Goal: Find specific fact: Find specific fact

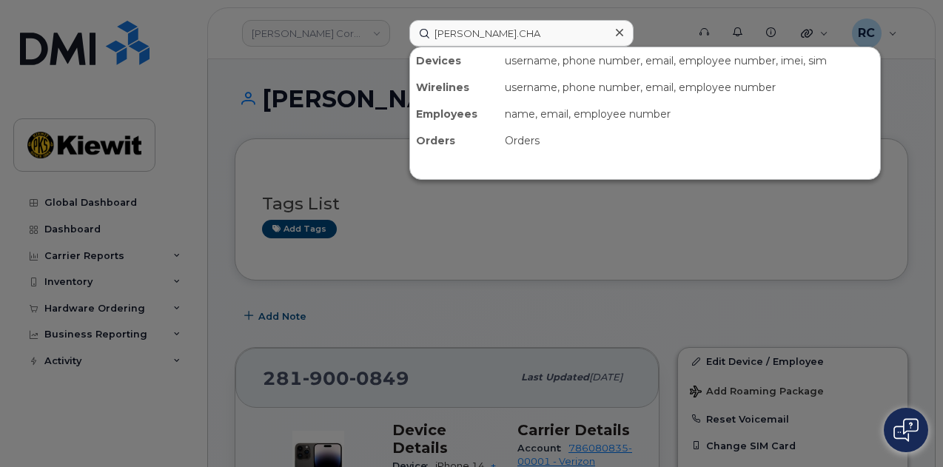
scroll to position [148, 0]
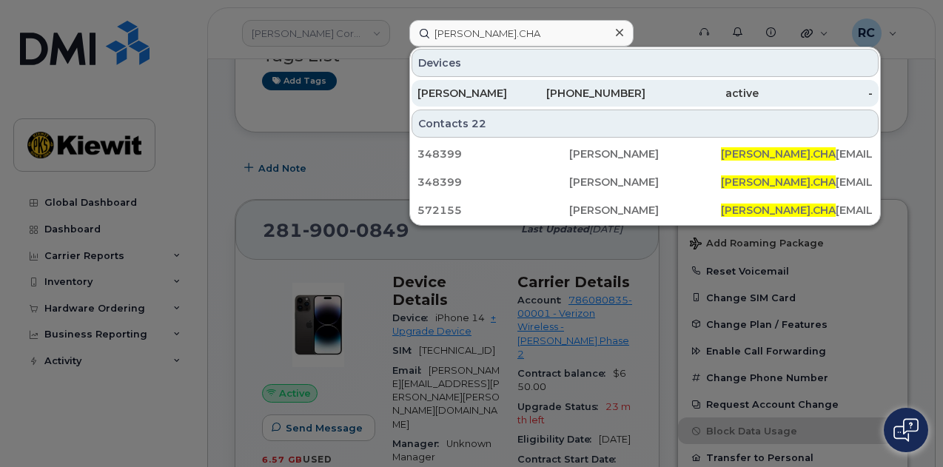
type input "[PERSON_NAME].CHA"
click at [548, 93] on div "[PHONE_NUMBER]" at bounding box center [589, 93] width 114 height 15
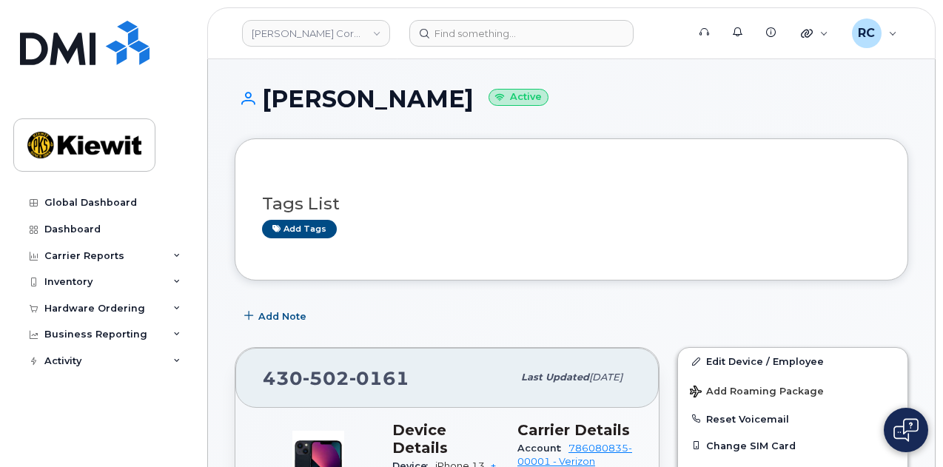
scroll to position [222, 0]
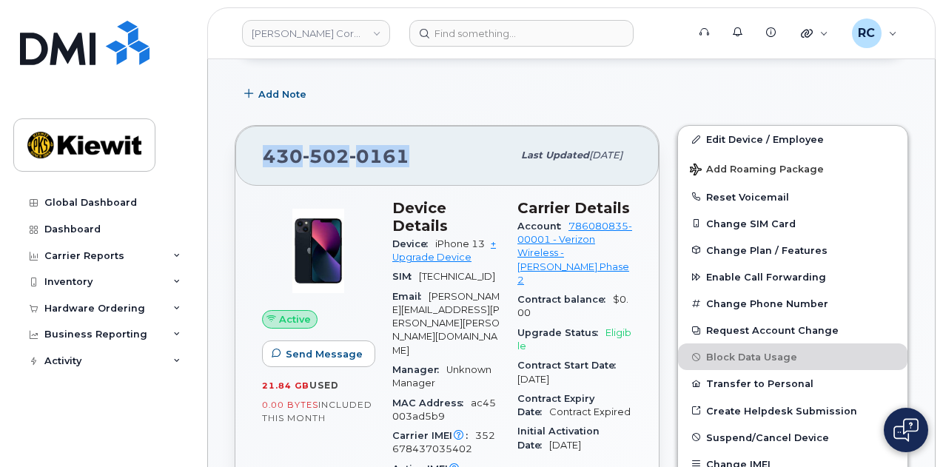
drag, startPoint x: 423, startPoint y: 148, endPoint x: 259, endPoint y: 152, distance: 164.4
click at [259, 152] on div "430 502 0161 Last updated Jul 31, 2025" at bounding box center [446, 155] width 423 height 59
copy span "430 502 0161"
drag, startPoint x: 436, startPoint y: 223, endPoint x: 487, endPoint y: 219, distance: 51.2
click at [485, 238] on span "iPhone 13" at bounding box center [460, 243] width 50 height 11
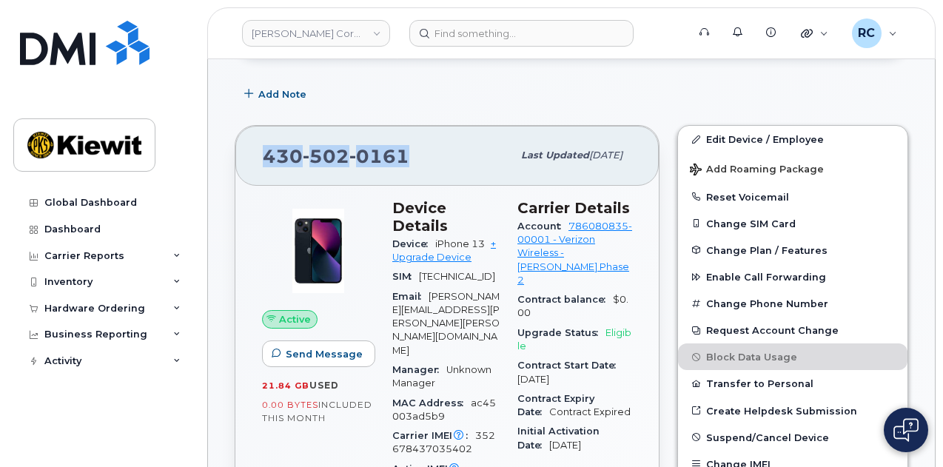
copy span "iPhone 13"
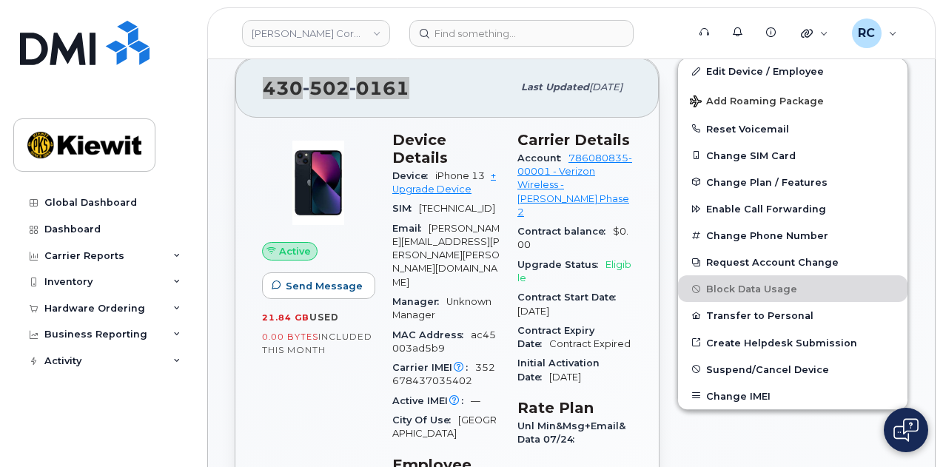
scroll to position [74, 0]
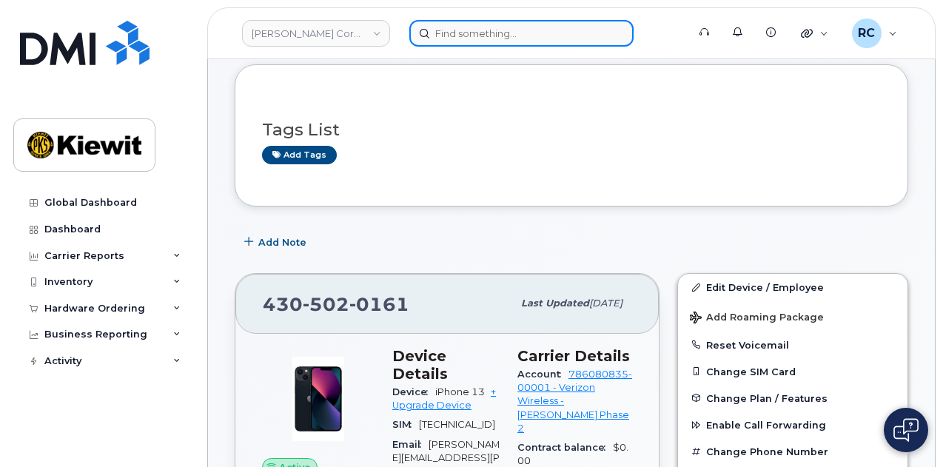
click at [469, 34] on input at bounding box center [521, 33] width 224 height 27
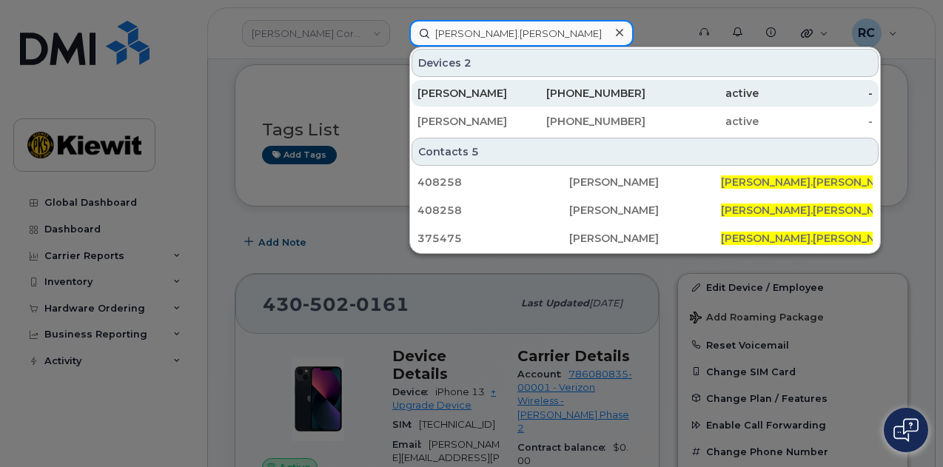
type input "SEAN.KEE"
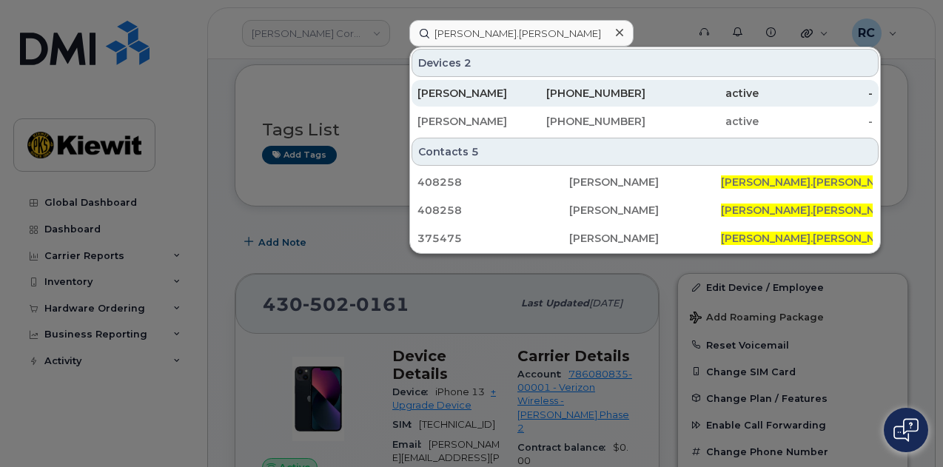
click at [571, 93] on div "310-343-3904" at bounding box center [589, 93] width 114 height 15
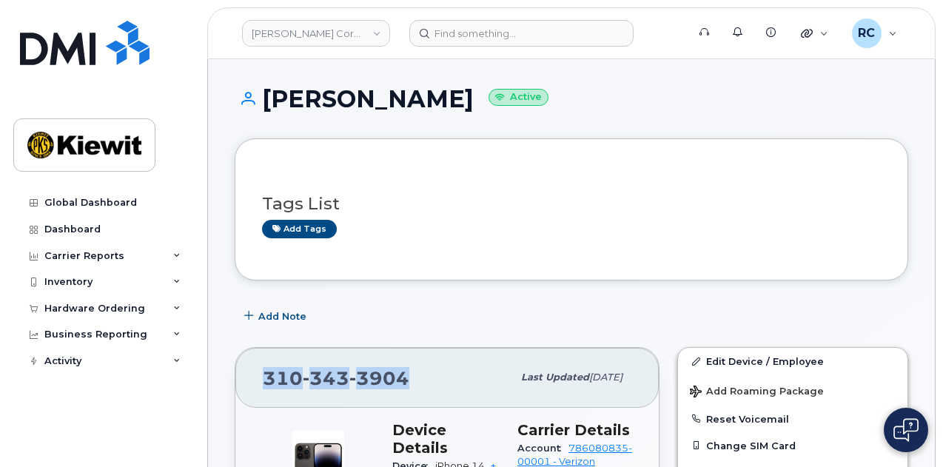
drag, startPoint x: 421, startPoint y: 383, endPoint x: 253, endPoint y: 372, distance: 167.6
click at [253, 372] on div "[PHONE_NUMBER] Last updated [DATE]" at bounding box center [446, 377] width 423 height 59
copy span "[PHONE_NUMBER]"
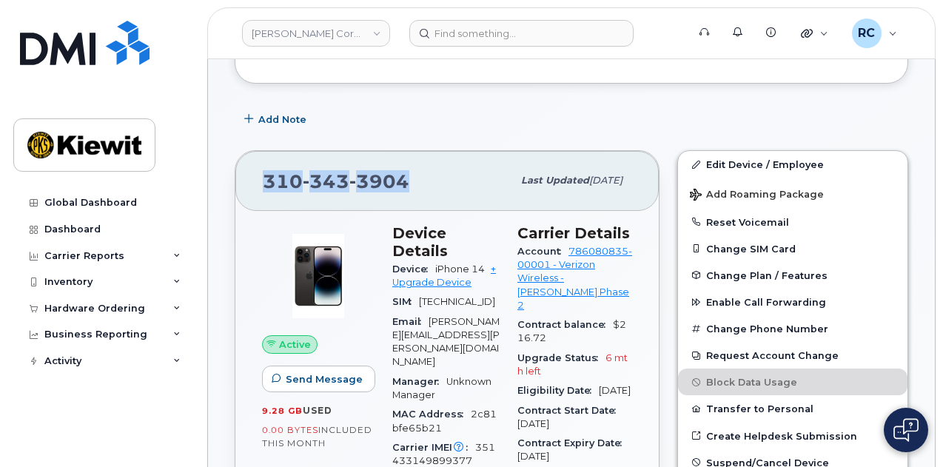
scroll to position [296, 0]
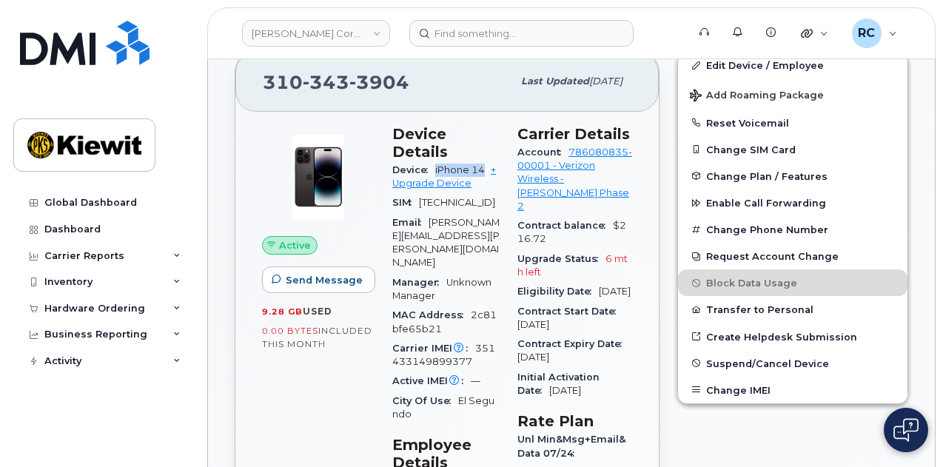
drag, startPoint x: 486, startPoint y: 149, endPoint x: 437, endPoint y: 150, distance: 48.9
click at [437, 164] on span "iPhone 14" at bounding box center [460, 169] width 50 height 11
click at [460, 164] on span "iPhone 14" at bounding box center [460, 169] width 50 height 11
drag, startPoint x: 434, startPoint y: 149, endPoint x: 492, endPoint y: 149, distance: 57.7
click at [492, 161] on div "Device iPhone 14 + Upgrade Device" at bounding box center [445, 177] width 107 height 33
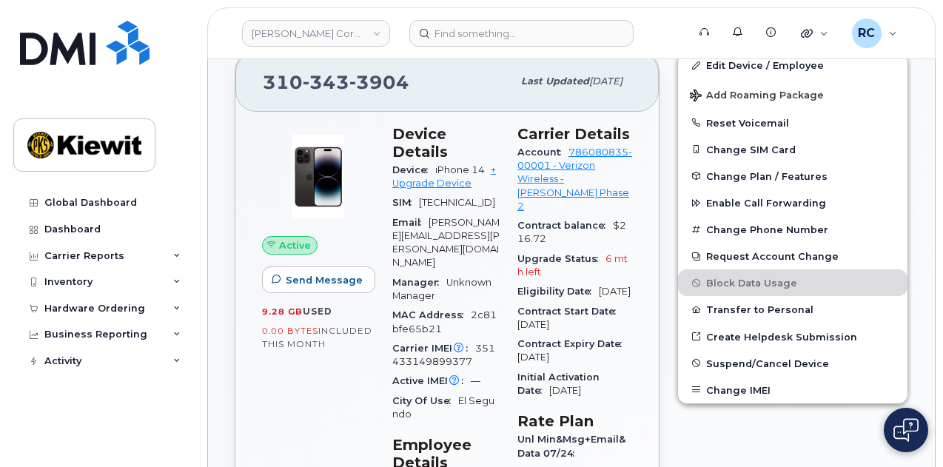
copy span "iPhone 14"
